Goal: Find specific page/section: Find specific page/section

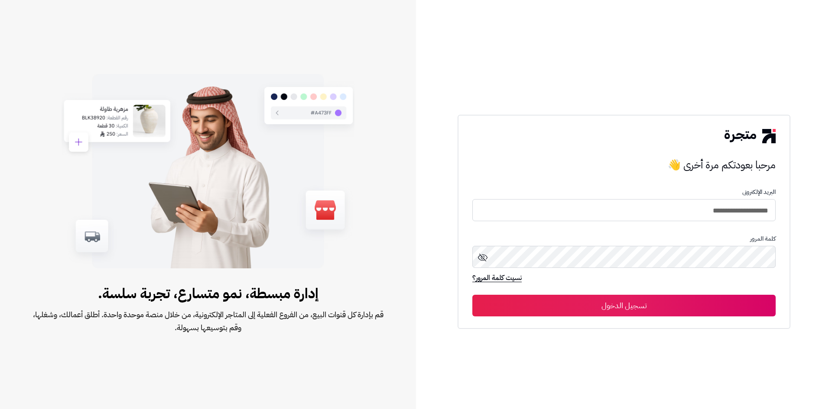
click at [709, 308] on button "تسجيل الدخول" at bounding box center [623, 306] width 303 height 22
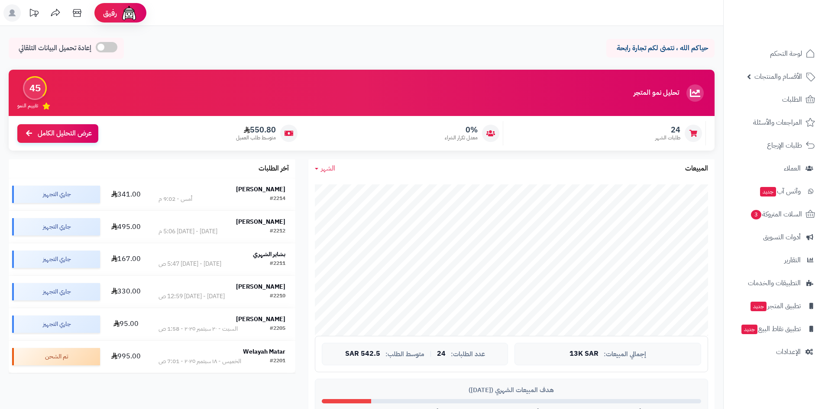
click at [317, 164] on link "الشهر" at bounding box center [325, 169] width 20 height 10
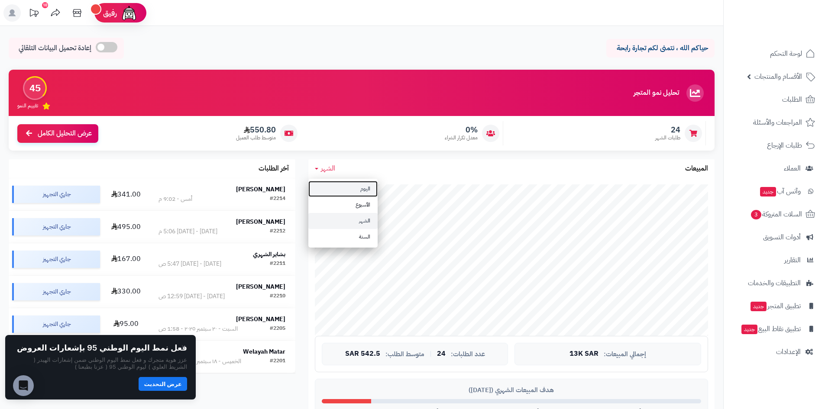
click at [345, 188] on link "اليوم" at bounding box center [342, 189] width 69 height 16
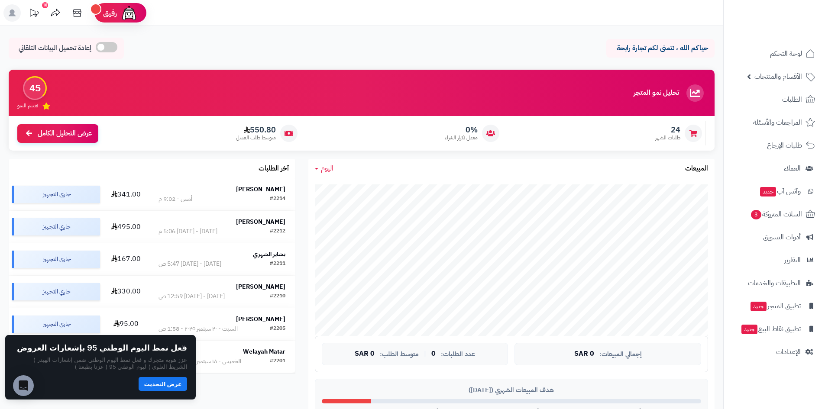
click at [322, 172] on span "اليوم" at bounding box center [327, 168] width 13 height 10
click at [356, 221] on link "الشهر" at bounding box center [342, 221] width 69 height 16
click at [325, 169] on span "الشهر" at bounding box center [328, 168] width 14 height 10
click at [366, 241] on link "السنة" at bounding box center [342, 237] width 69 height 16
